Goal: Information Seeking & Learning: Learn about a topic

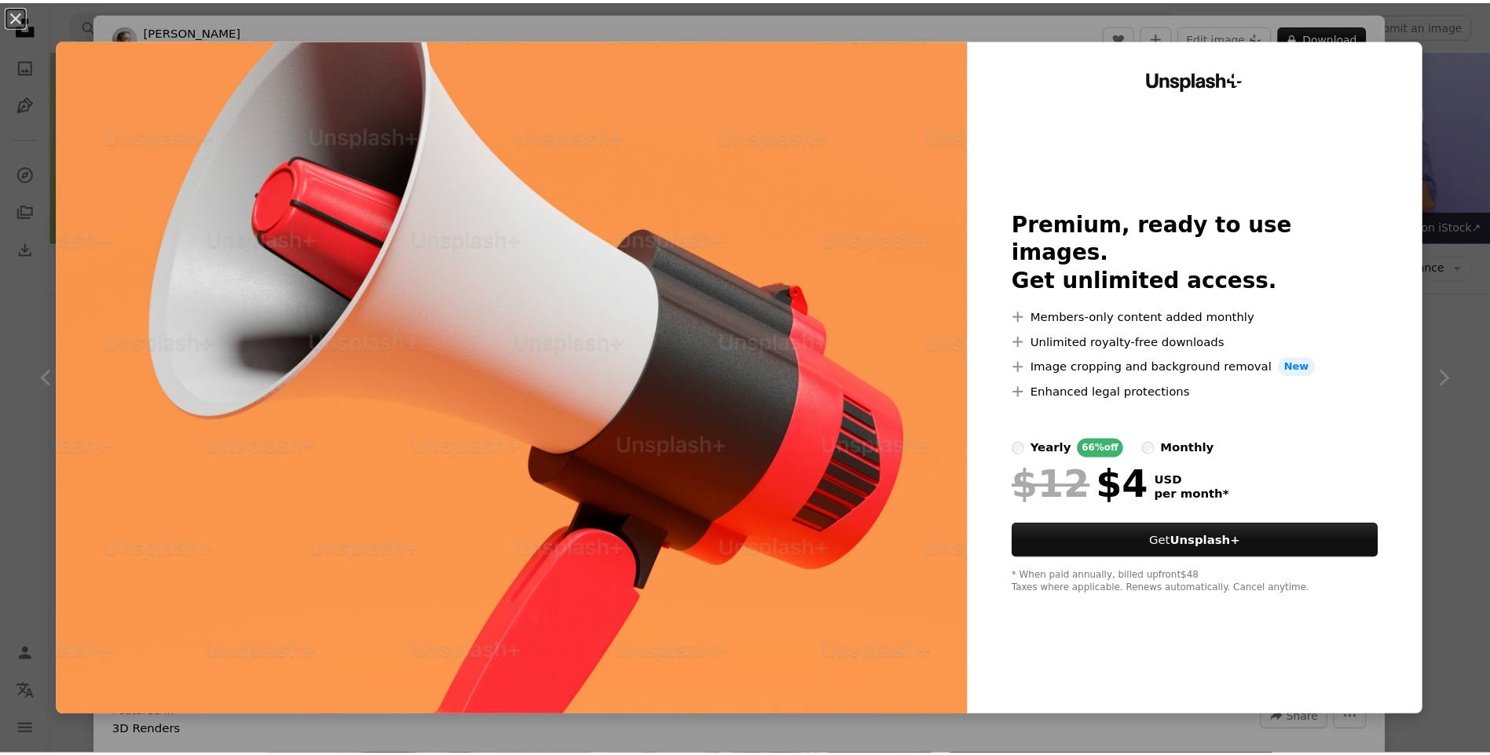
scroll to position [785, 0]
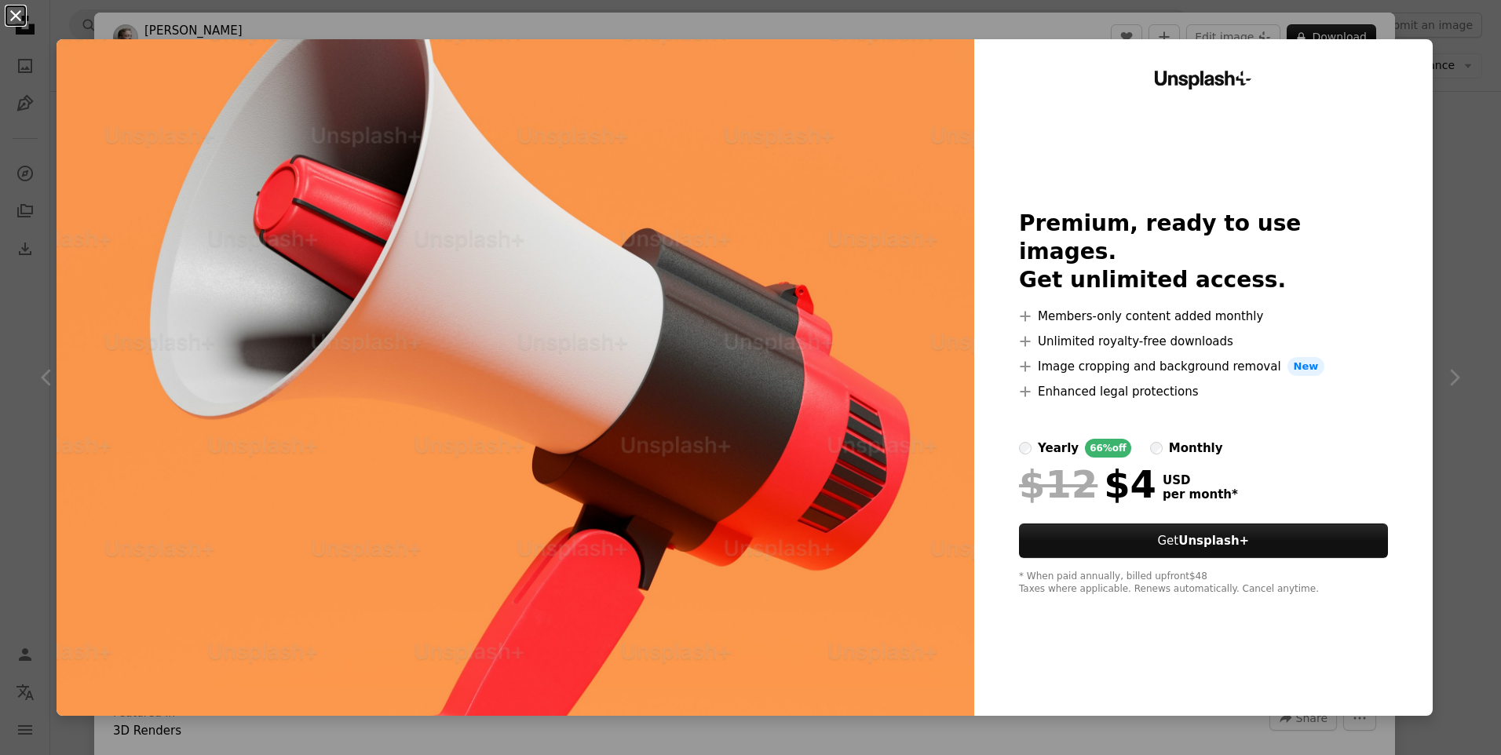
click at [19, 9] on button "An X shape" at bounding box center [15, 15] width 19 height 19
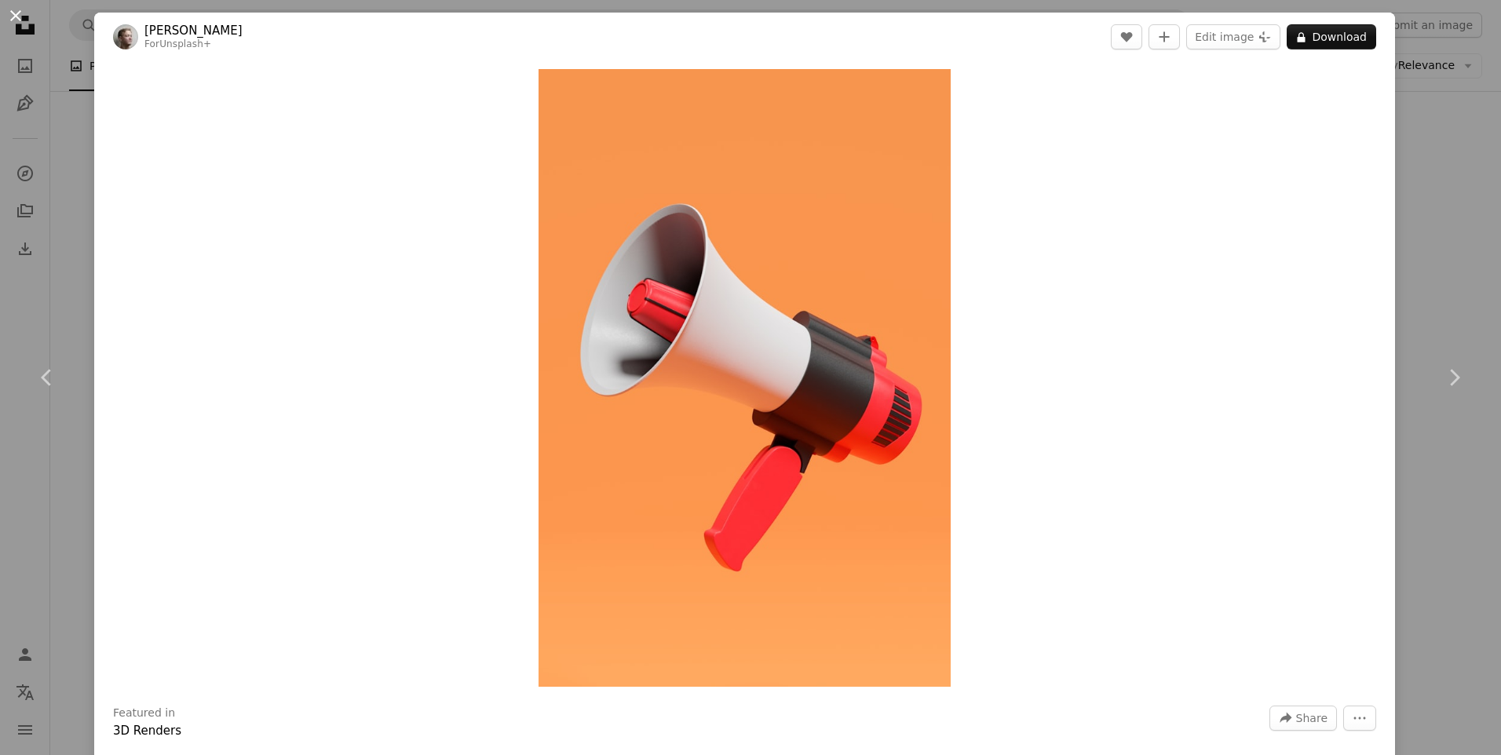
click at [16, 13] on button "An X shape" at bounding box center [15, 15] width 19 height 19
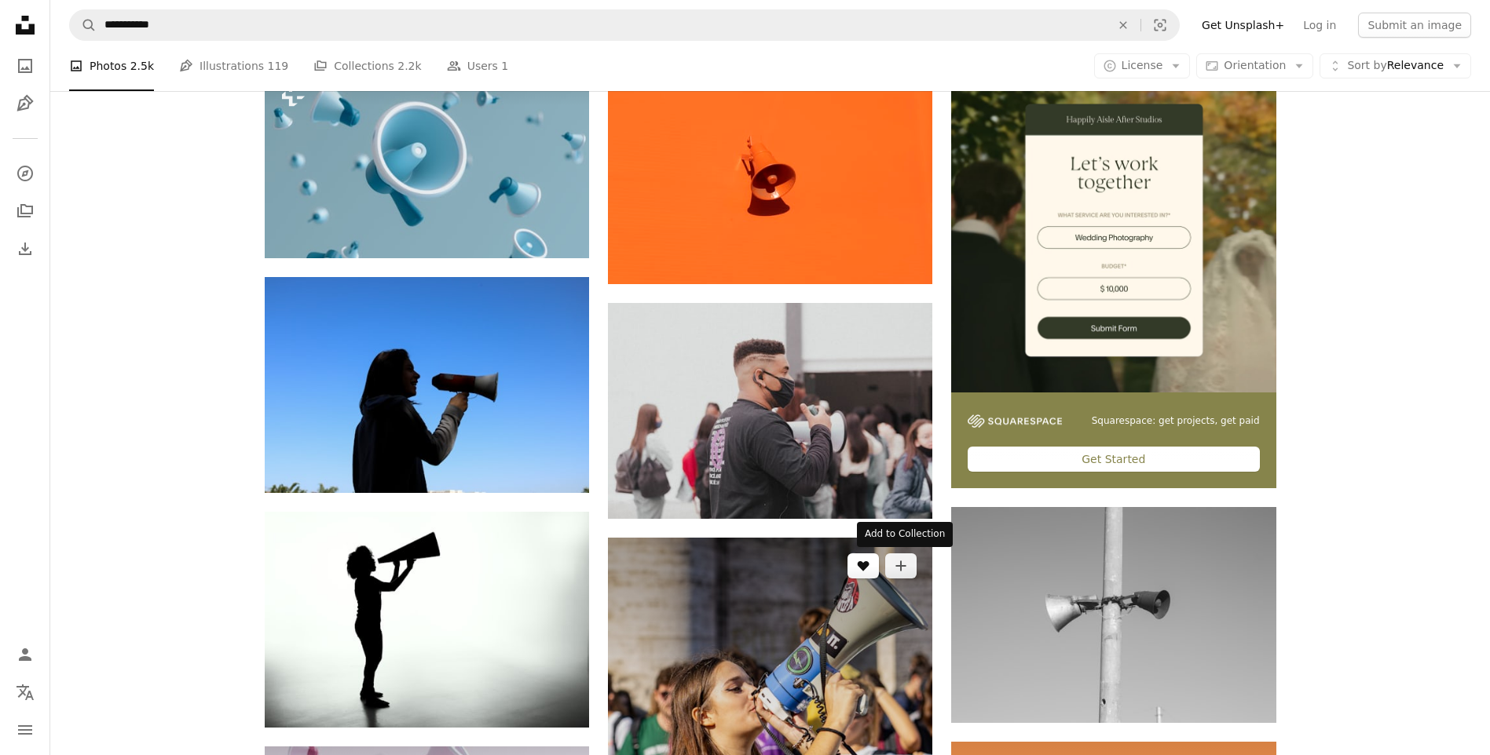
scroll to position [355, 0]
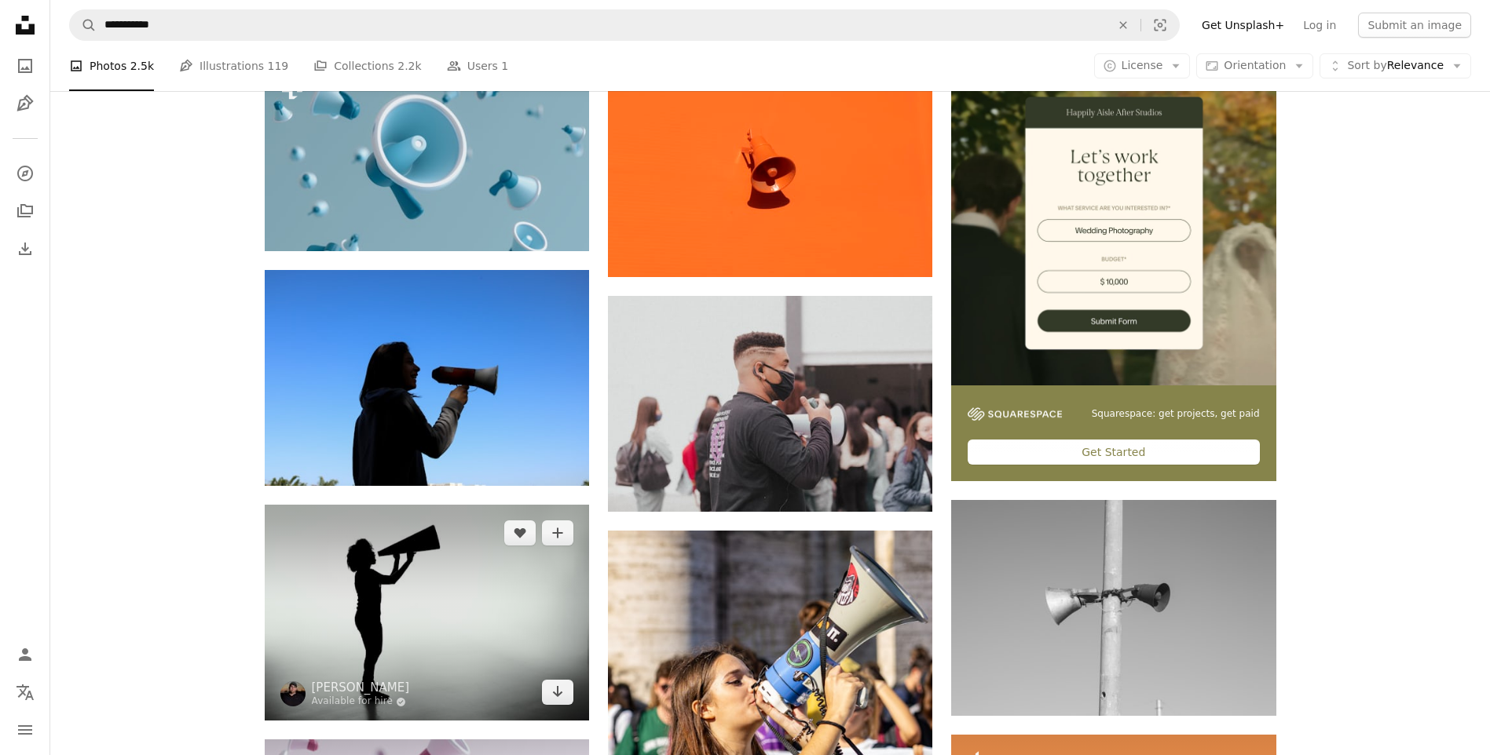
click at [357, 627] on img at bounding box center [427, 613] width 324 height 216
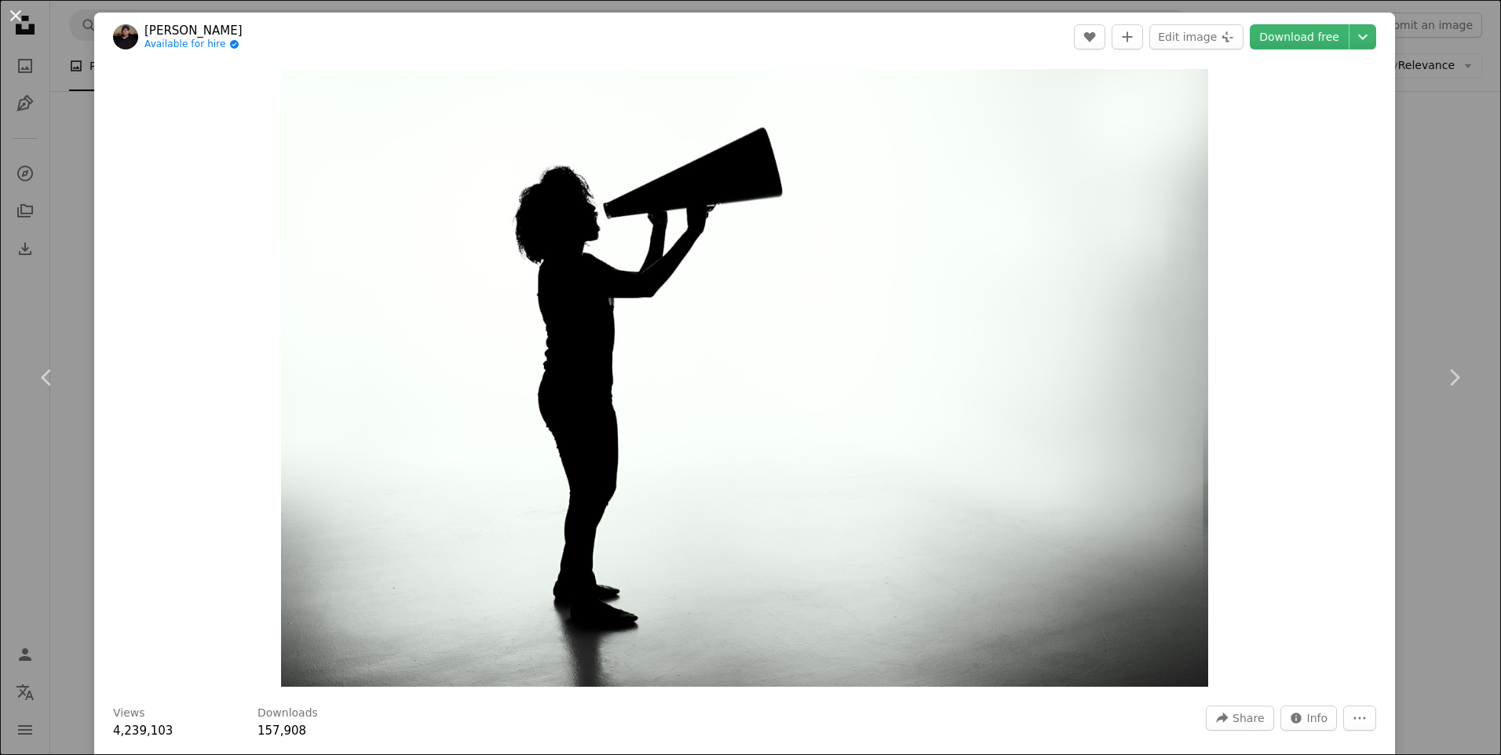
drag, startPoint x: 16, startPoint y: 13, endPoint x: 55, endPoint y: 29, distance: 42.3
click at [16, 14] on button "An X shape" at bounding box center [15, 15] width 19 height 19
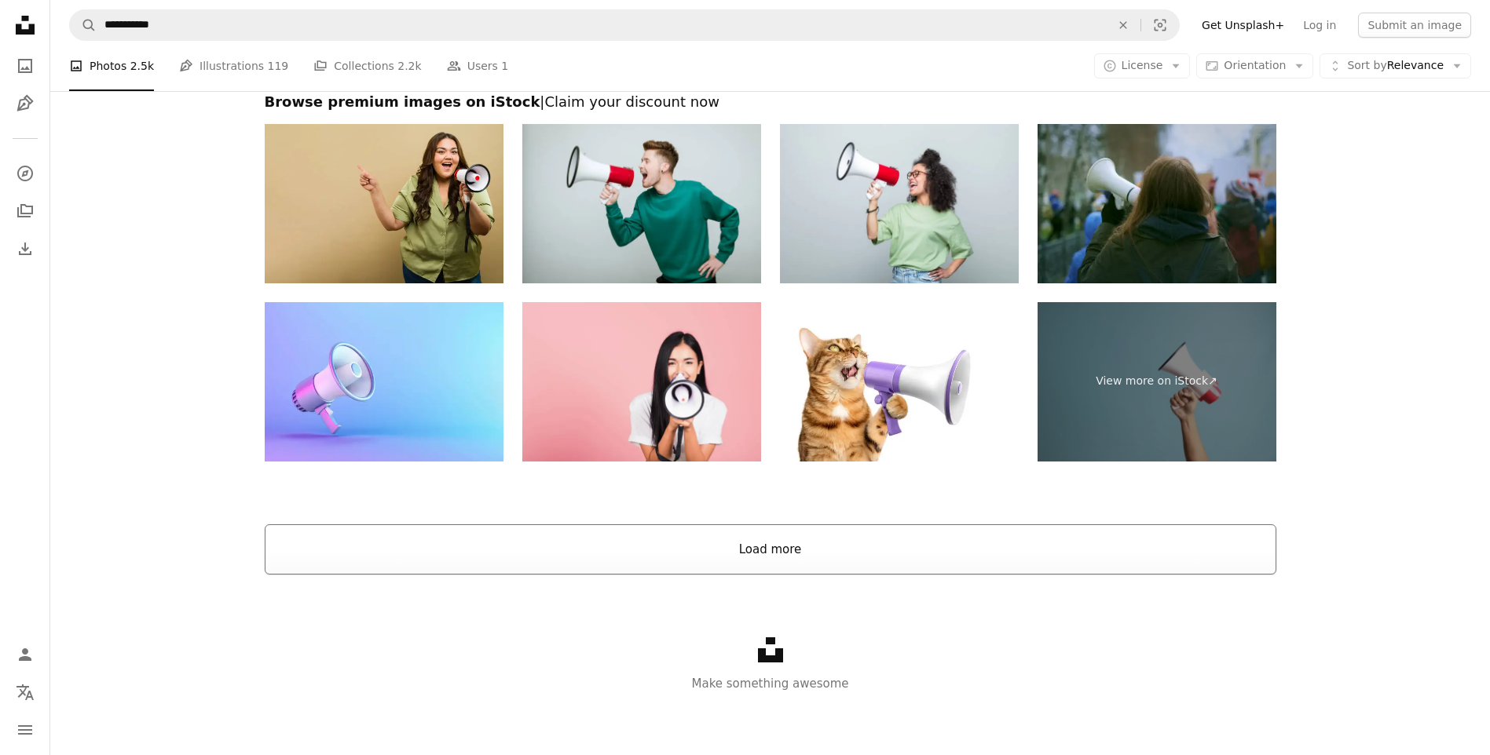
click at [733, 557] on button "Load more" at bounding box center [770, 550] width 1011 height 50
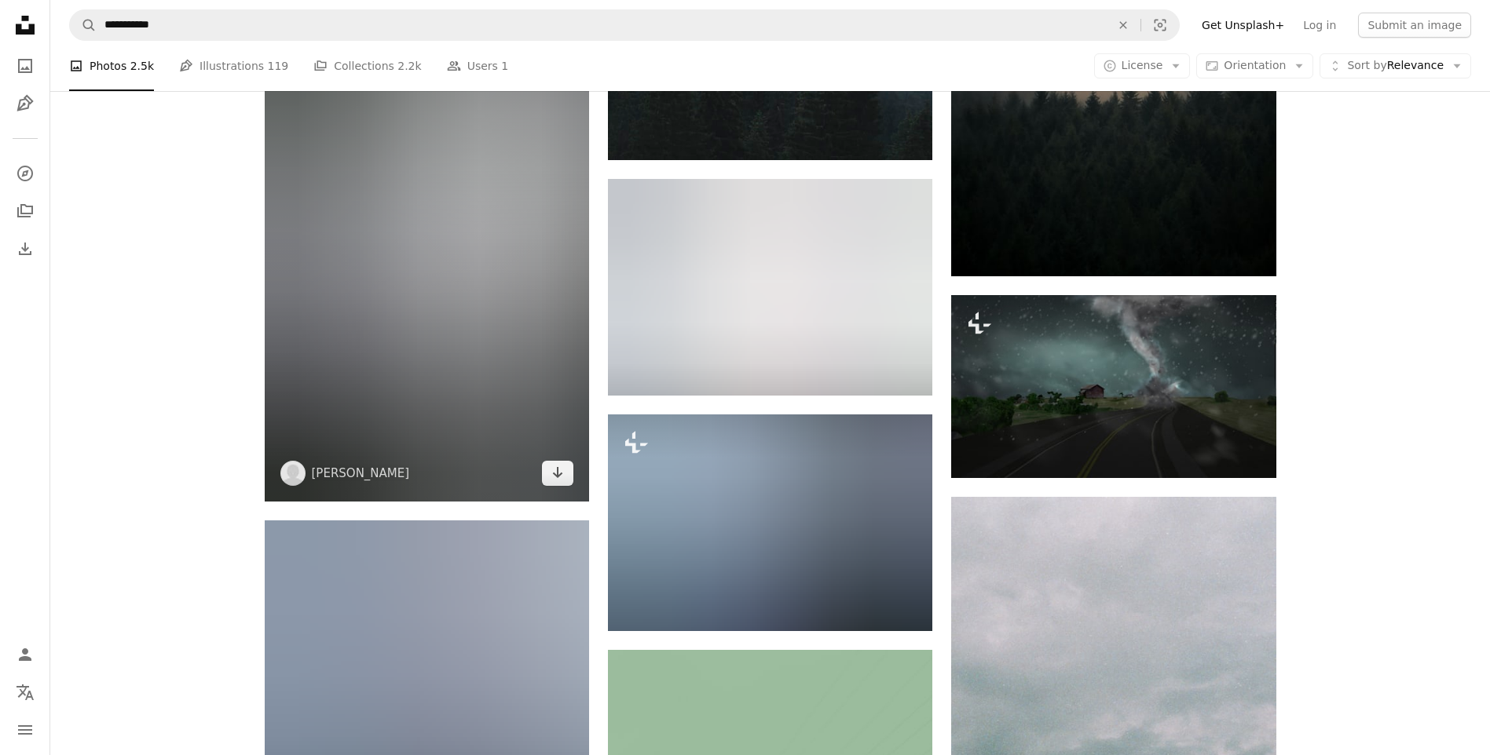
scroll to position [37812, 0]
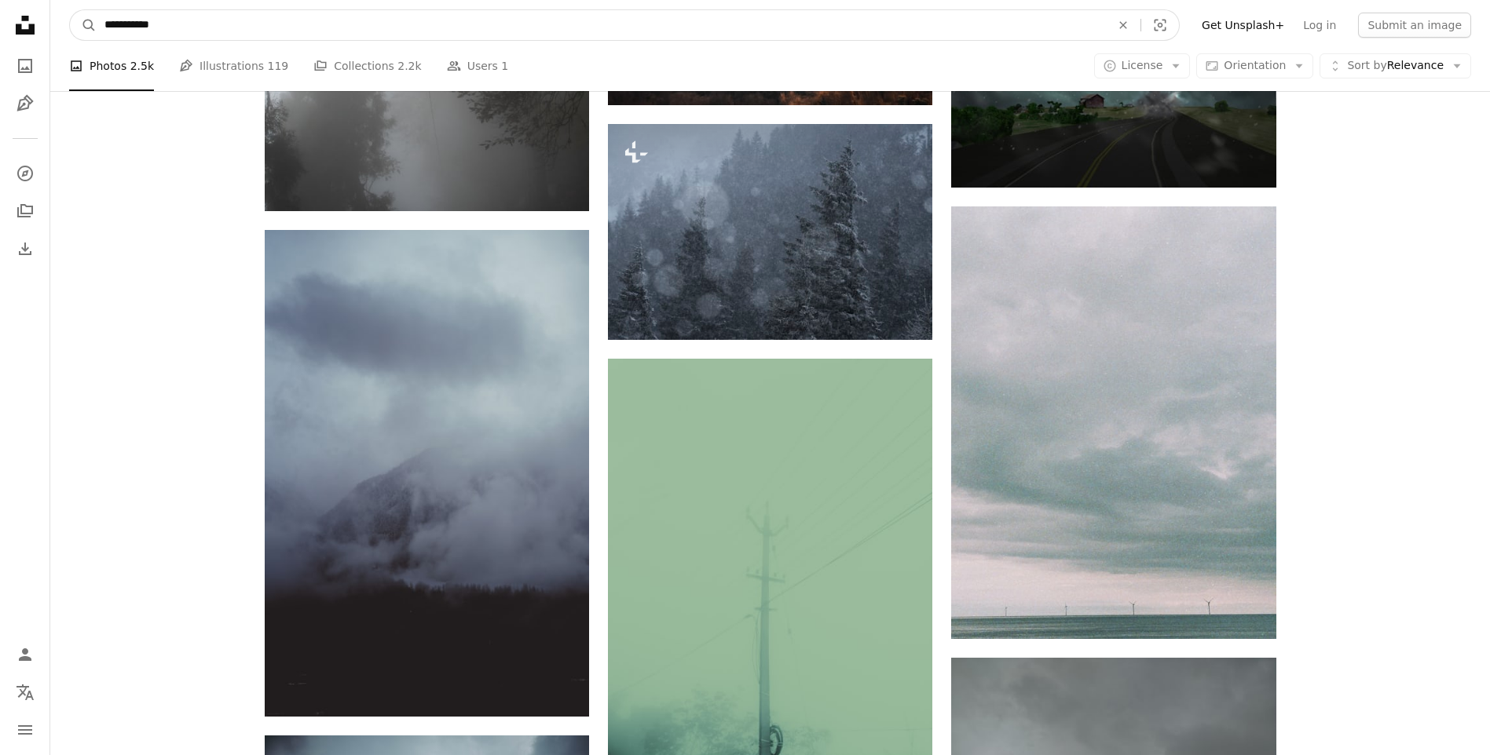
click at [137, 35] on input "**********" at bounding box center [601, 25] width 1009 height 30
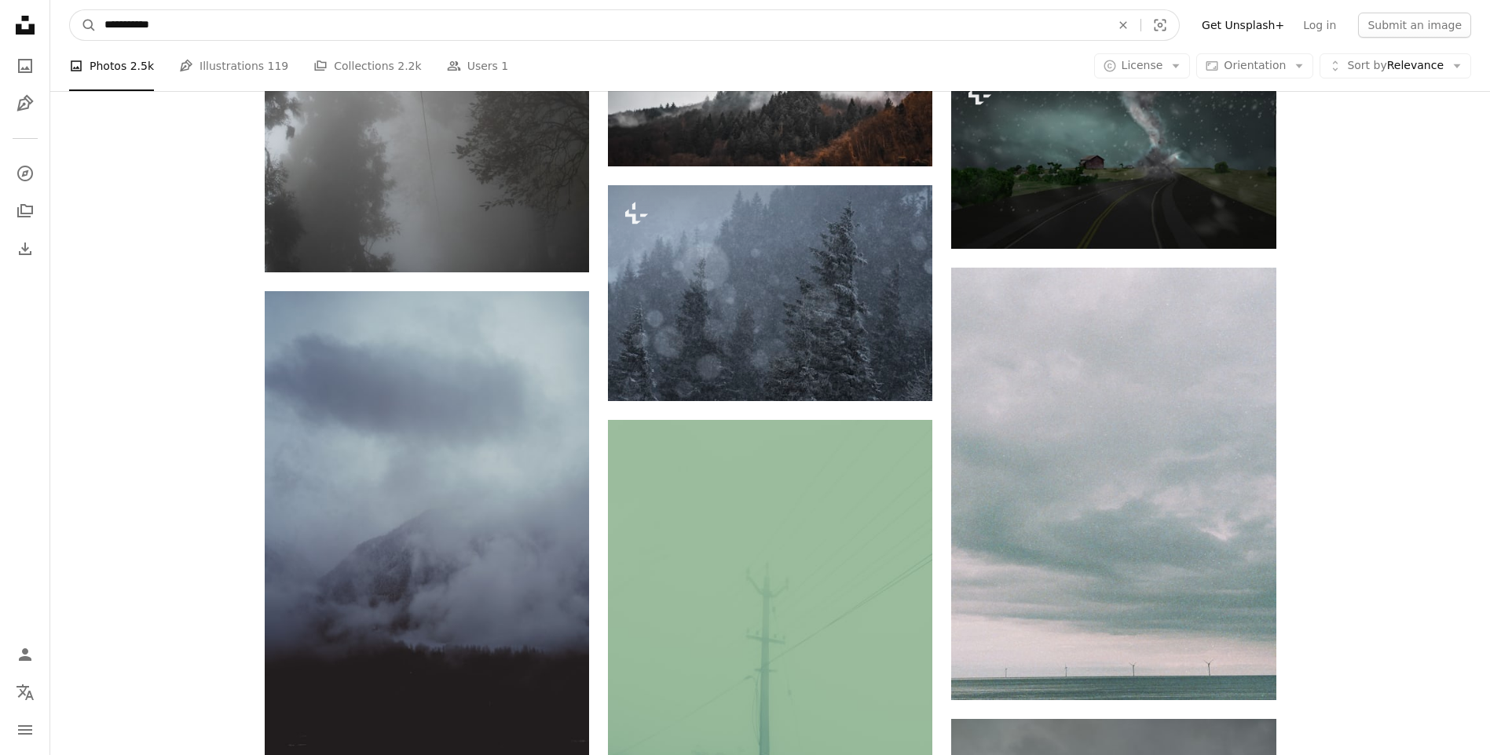
drag, startPoint x: 162, startPoint y: 27, endPoint x: 0, endPoint y: 5, distance: 163.1
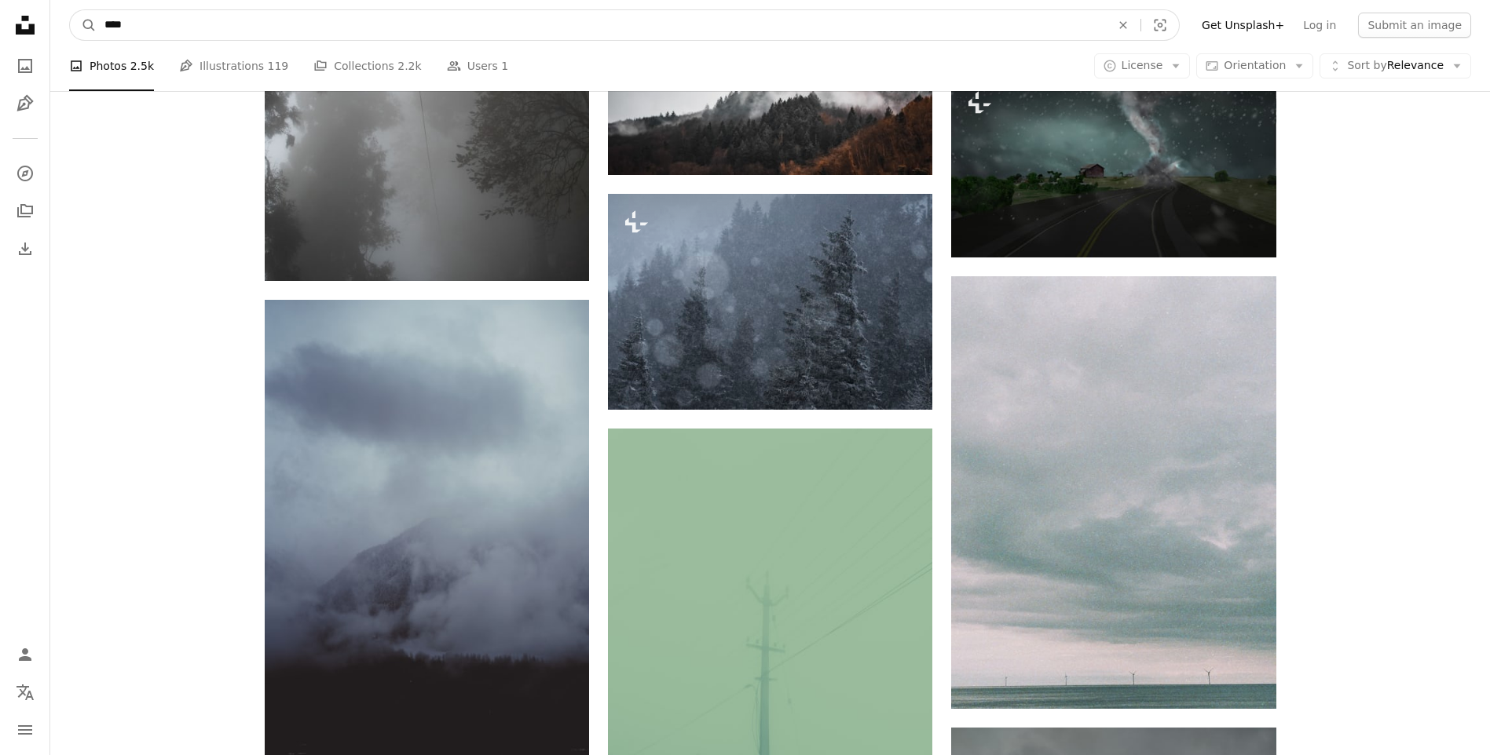
type input "****"
click at [70, 10] on button "A magnifying glass" at bounding box center [83, 25] width 27 height 30
